Goal: Navigation & Orientation: Find specific page/section

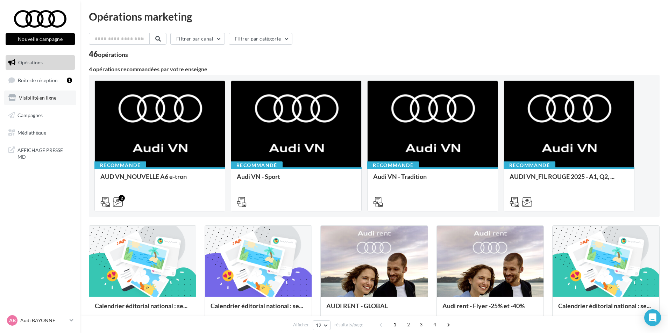
click at [54, 104] on link "Visibilité en ligne" at bounding box center [40, 98] width 72 height 15
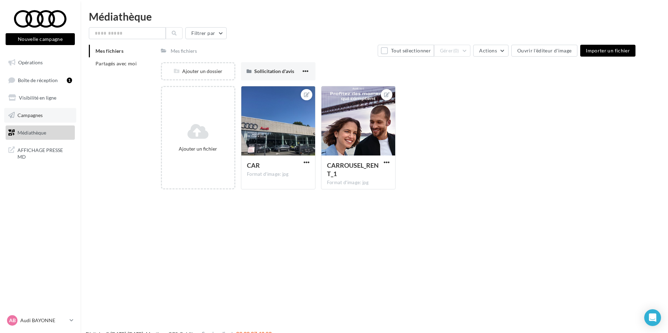
click at [59, 113] on link "Campagnes" at bounding box center [40, 115] width 72 height 15
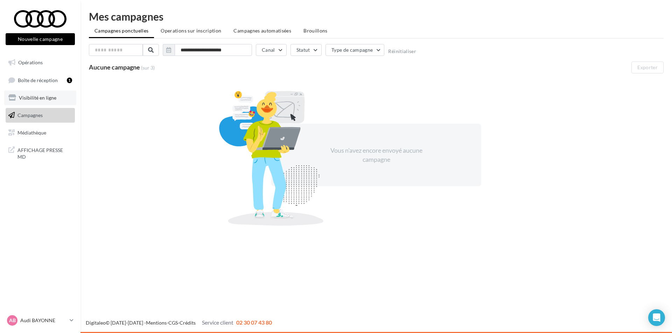
click at [54, 100] on span "Visibilité en ligne" at bounding box center [37, 98] width 37 height 6
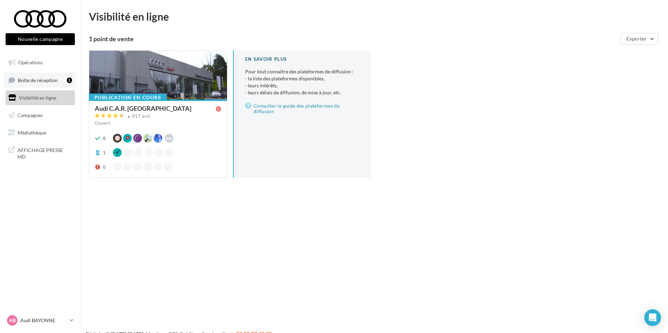
click at [52, 78] on span "Boîte de réception" at bounding box center [38, 80] width 40 height 6
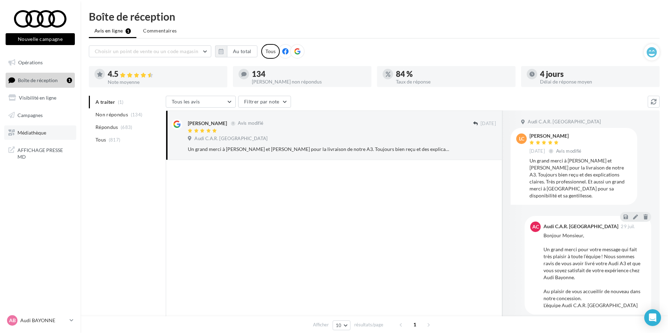
click at [41, 131] on span "Médiathèque" at bounding box center [31, 132] width 29 height 6
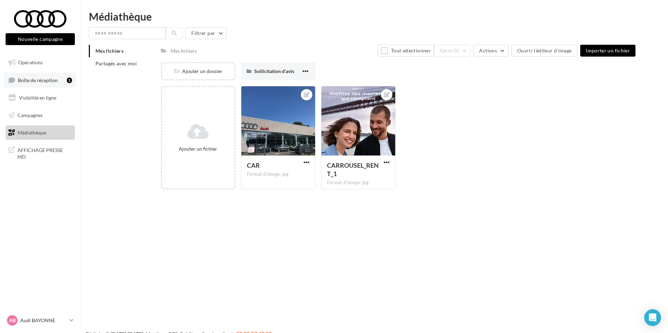
click at [22, 84] on link "Boîte de réception 1" at bounding box center [40, 80] width 72 height 15
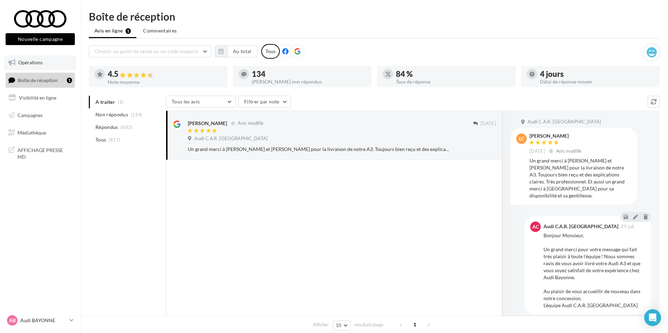
click at [35, 66] on link "Opérations" at bounding box center [40, 62] width 72 height 15
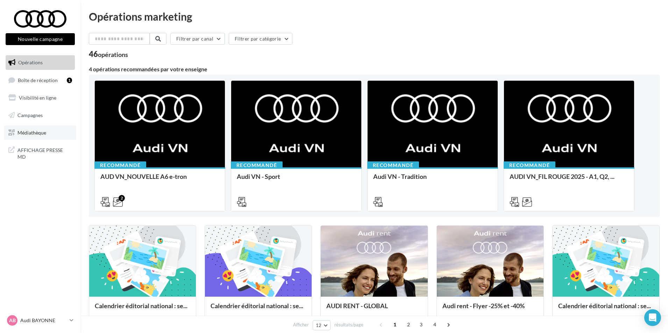
click at [52, 133] on link "Médiathèque" at bounding box center [40, 133] width 72 height 15
